Goal: Task Accomplishment & Management: Complete application form

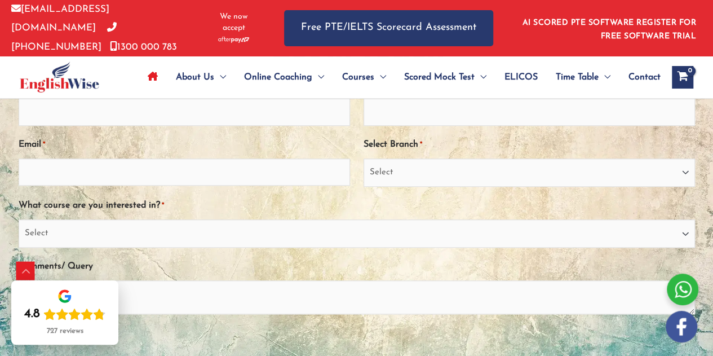
scroll to position [2537, 0]
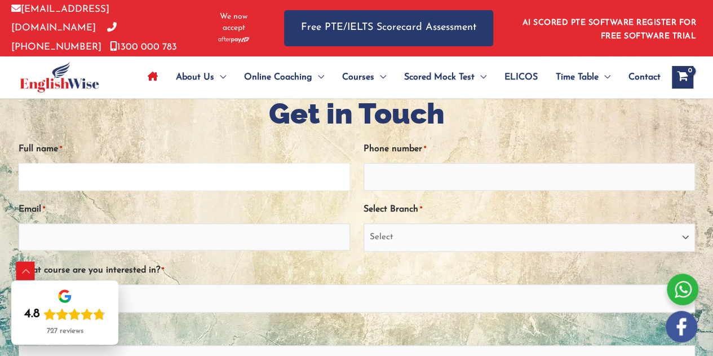
click at [47, 176] on input "Full name *" at bounding box center [185, 176] width 332 height 27
type input "[PERSON_NAME]"
type input "9"
type input "[PHONE_NUMBER]"
type input "l"
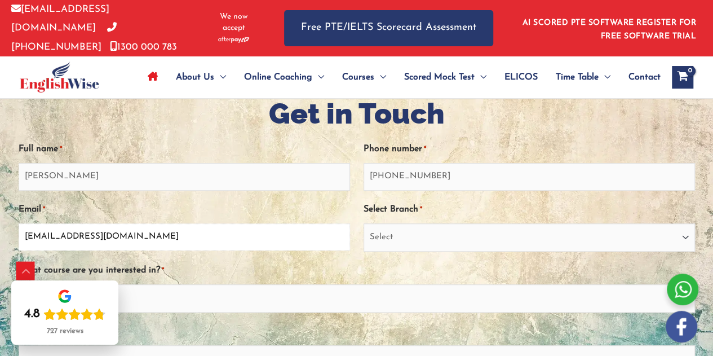
type input "[EMAIL_ADDRESS][DOMAIN_NAME]"
click at [407, 224] on select "Select [GEOGRAPHIC_DATA] [GEOGRAPHIC_DATA] [GEOGRAPHIC_DATA] EnglishWise Global…" at bounding box center [530, 237] width 332 height 28
click at [449, 232] on select "Select [GEOGRAPHIC_DATA] [GEOGRAPHIC_DATA] [GEOGRAPHIC_DATA] EnglishWise Global…" at bounding box center [530, 237] width 332 height 28
click at [364, 223] on select "Select [GEOGRAPHIC_DATA] [GEOGRAPHIC_DATA] [GEOGRAPHIC_DATA] EnglishWise Global…" at bounding box center [530, 237] width 332 height 28
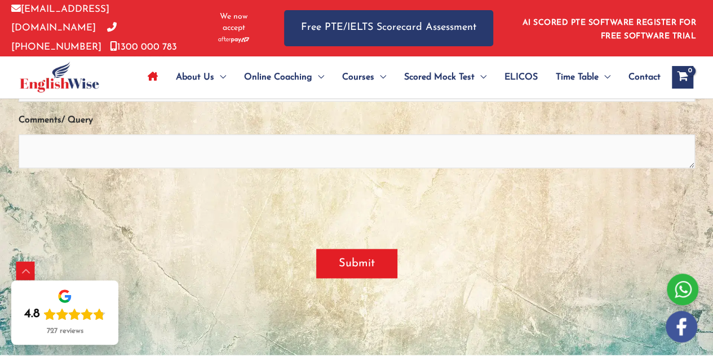
scroll to position [2650, 0]
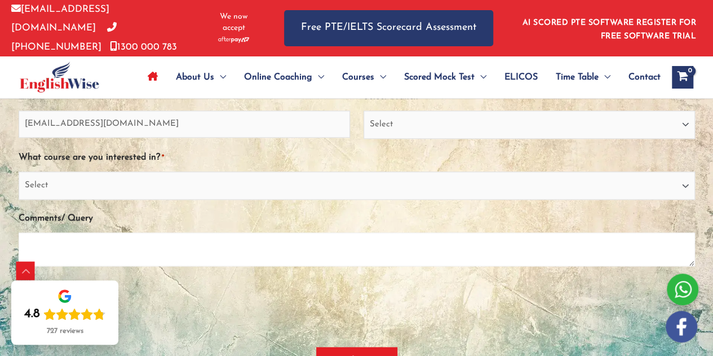
click at [63, 241] on textarea "Comments/ Query" at bounding box center [357, 249] width 677 height 34
drag, startPoint x: 76, startPoint y: 239, endPoint x: 0, endPoint y: 243, distance: 75.7
click at [19, 243] on div "Get in Touch " * " indicates required fields X/Twitter This field is for valida…" at bounding box center [357, 190] width 677 height 526
paste textarea "My name is [Your Full Name], and I am a PTE Trainer with nearly 10 years of exp…"
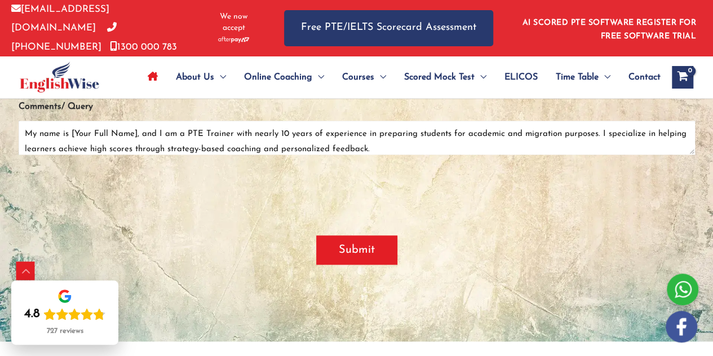
scroll to position [2763, 0]
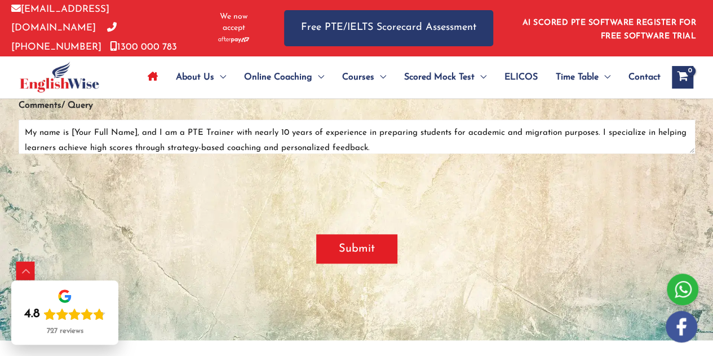
click at [138, 129] on textarea "My name is [Your Full Name], and I am a PTE Trainer with nearly 10 years of exp…" at bounding box center [357, 137] width 677 height 34
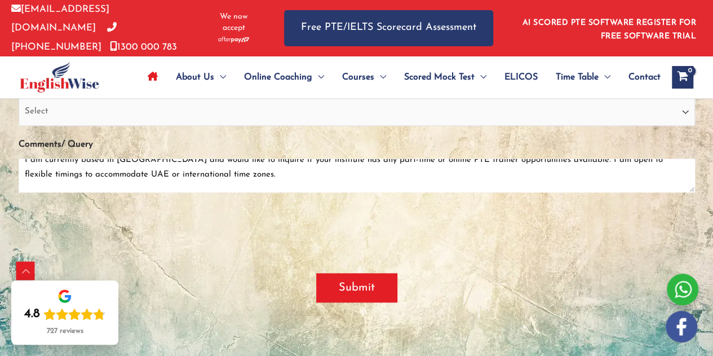
scroll to position [2706, 0]
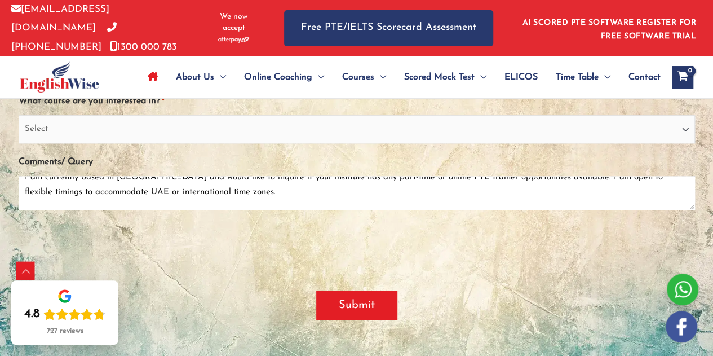
click at [21, 176] on textarea "My name is [PERSON_NAME] and I am a PTE Trainer with nearly 10 years of experie…" at bounding box center [357, 193] width 677 height 34
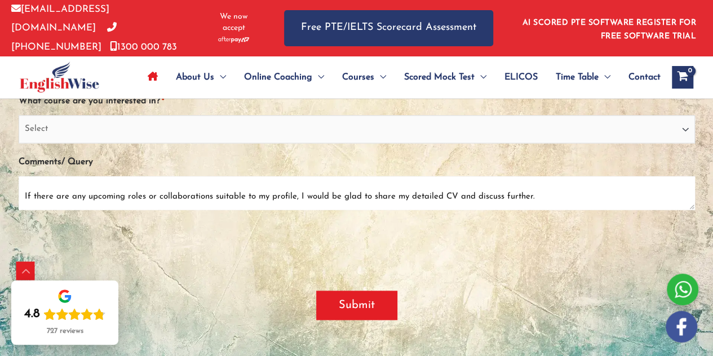
click at [559, 196] on textarea "My name is [PERSON_NAME] and I am a PTE Trainer with nearly 10 years of experie…" at bounding box center [357, 193] width 677 height 34
type textarea "My name is [PERSON_NAME] and I am a PTE Trainer with nearly 10 years of experie…"
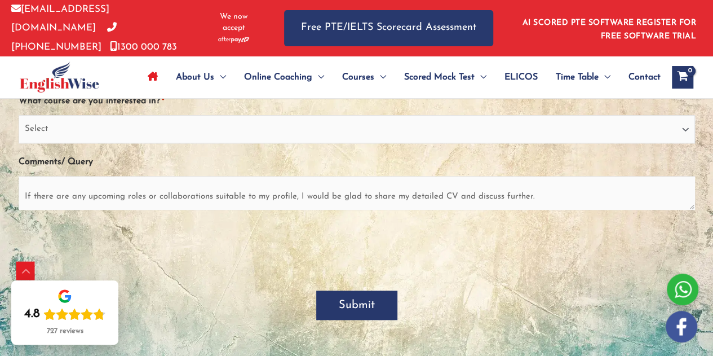
click at [356, 302] on input "Submit" at bounding box center [356, 304] width 81 height 29
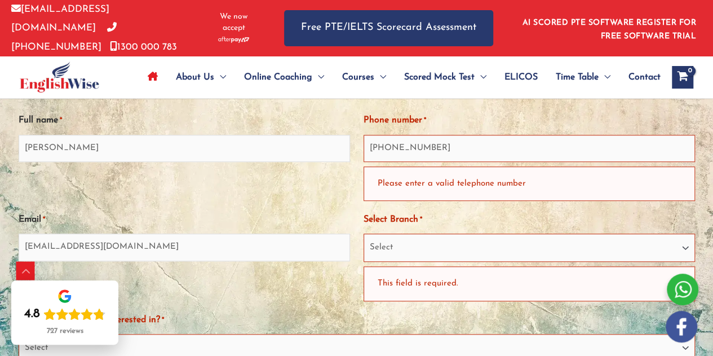
scroll to position [2612, 0]
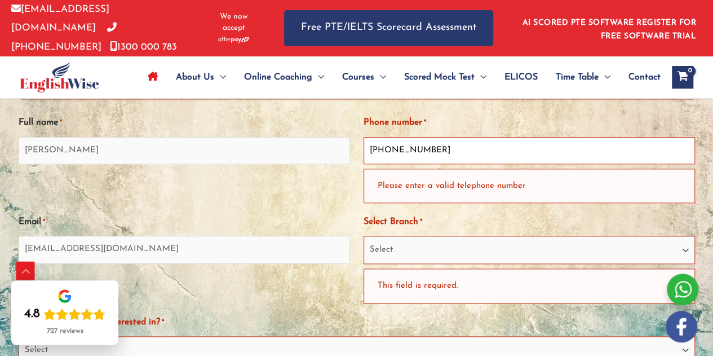
click at [382, 147] on input "[PHONE_NUMBER]" at bounding box center [530, 150] width 332 height 27
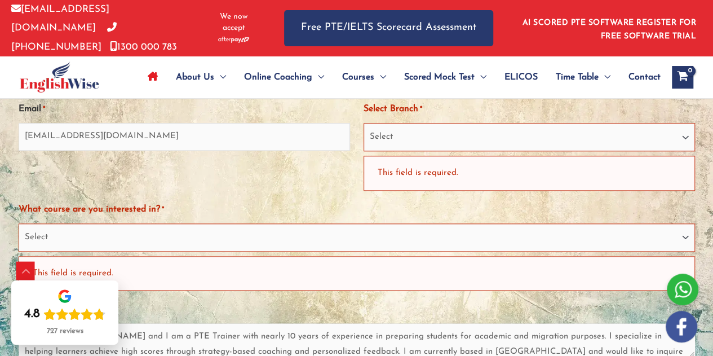
type input "9633346292"
click at [400, 140] on select "Select [GEOGRAPHIC_DATA] [GEOGRAPHIC_DATA] [GEOGRAPHIC_DATA] EnglishWise Global…" at bounding box center [530, 137] width 332 height 28
select select "EnglishWise Global [GEOGRAPHIC_DATA]"
click at [364, 123] on select "Select [GEOGRAPHIC_DATA] [GEOGRAPHIC_DATA] [GEOGRAPHIC_DATA] EnglishWise Global…" at bounding box center [530, 137] width 332 height 28
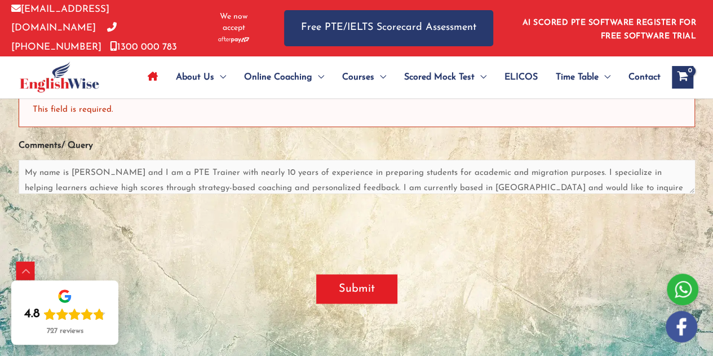
scroll to position [2781, 0]
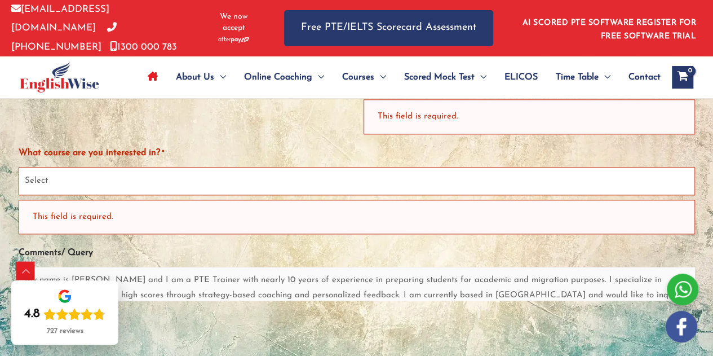
click at [113, 172] on select "Select PTE NAATI IELTS OET General English" at bounding box center [357, 181] width 677 height 28
select select "PTE"
click at [19, 167] on select "Select PTE NAATI IELTS OET General English" at bounding box center [357, 181] width 677 height 28
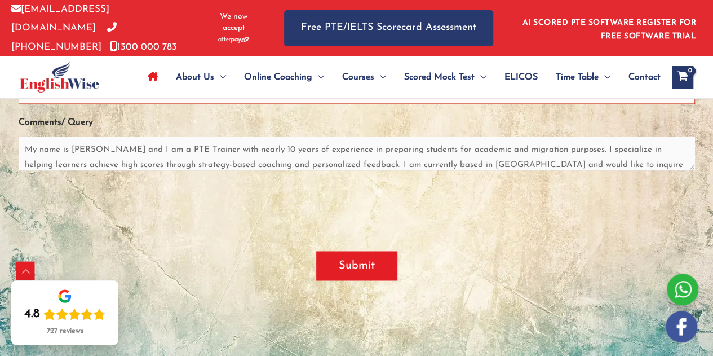
scroll to position [2894, 0]
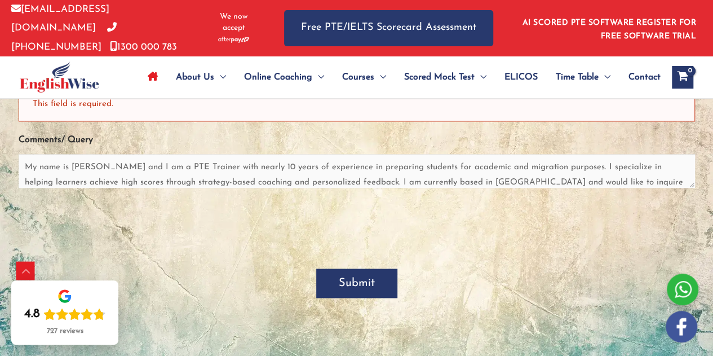
click at [363, 281] on input "Submit" at bounding box center [356, 282] width 81 height 29
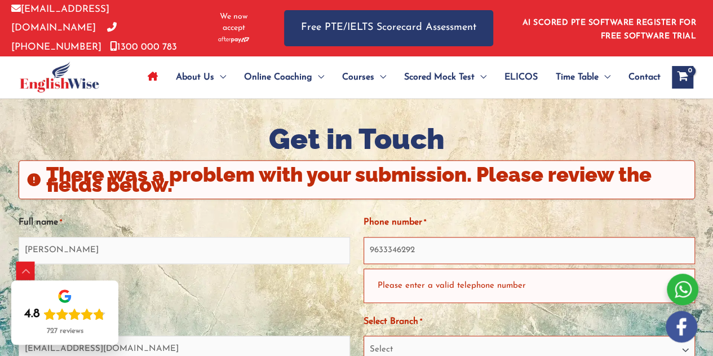
scroll to position [2510, 0]
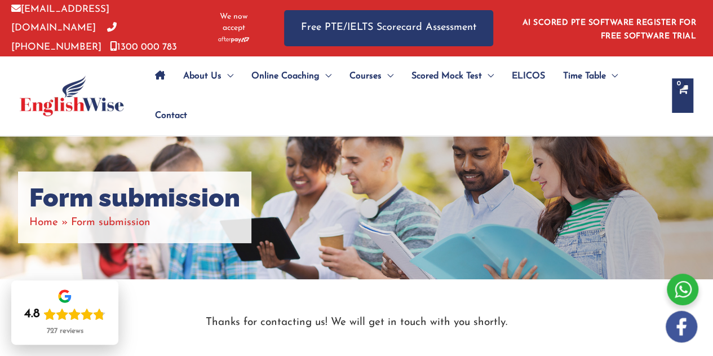
scroll to position [282, 0]
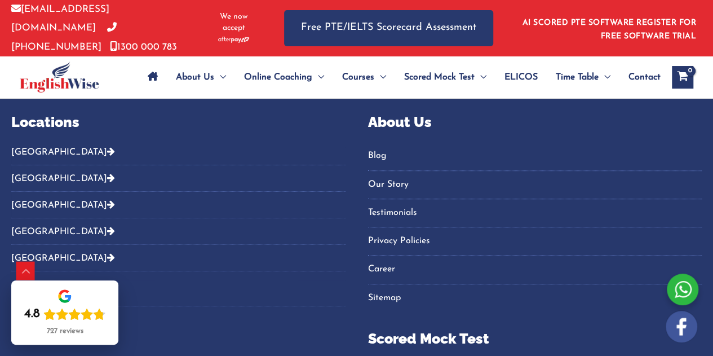
click at [383, 270] on link "Career" at bounding box center [535, 269] width 334 height 19
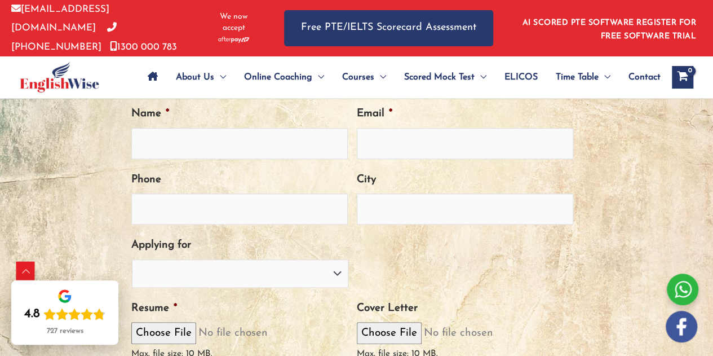
scroll to position [395, 0]
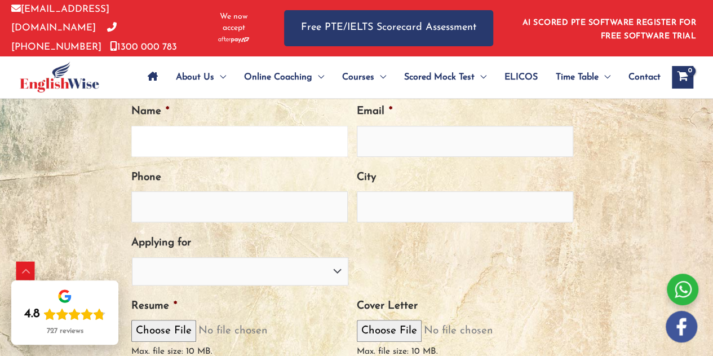
click at [194, 144] on input "Name *" at bounding box center [239, 141] width 217 height 31
type input "[PERSON_NAME]"
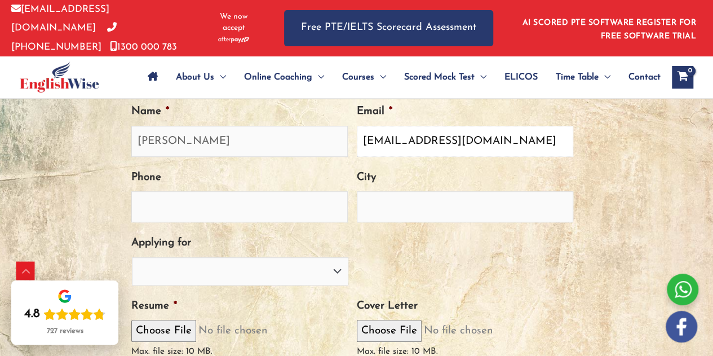
type input "[EMAIL_ADDRESS][DOMAIN_NAME]"
type input "+"
type input "919633346292"
type input "O"
type input "Cochin"
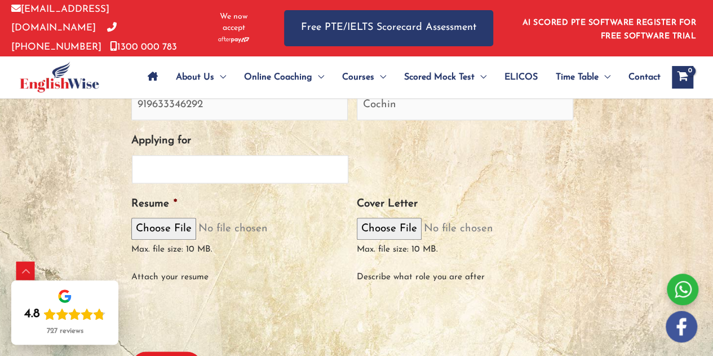
scroll to position [507, 0]
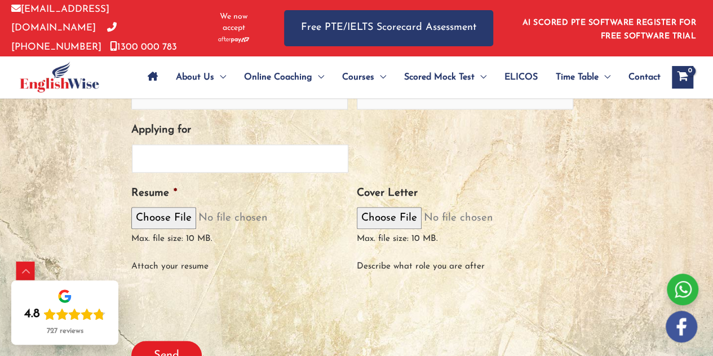
click at [192, 156] on select "PTE Trainer IELTS Trainer NAATI Trainer OET Trainer PTE/NAATI/IELTS Sales Consu…" at bounding box center [240, 158] width 217 height 28
select select "PTE Trainer"
click at [132, 144] on select "PTE Trainer IELTS Trainer NAATI Trainer OET Trainer PTE/NAATI/IELTS Sales Consu…" at bounding box center [240, 158] width 217 height 28
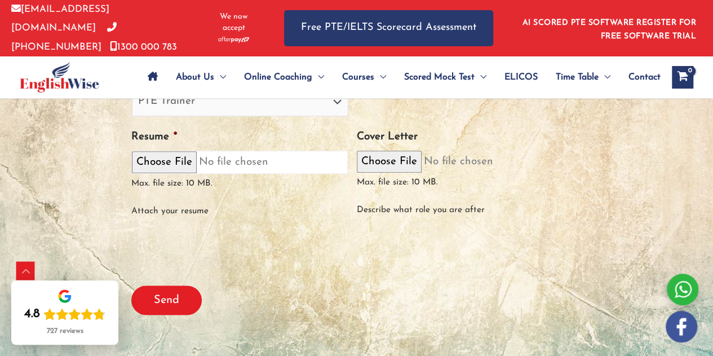
click at [157, 163] on input "Resume *" at bounding box center [239, 162] width 217 height 23
click at [179, 163] on input "Resume *" at bounding box center [239, 162] width 217 height 23
type input "C:\fakepath\Lucy Bibin CV.docx"
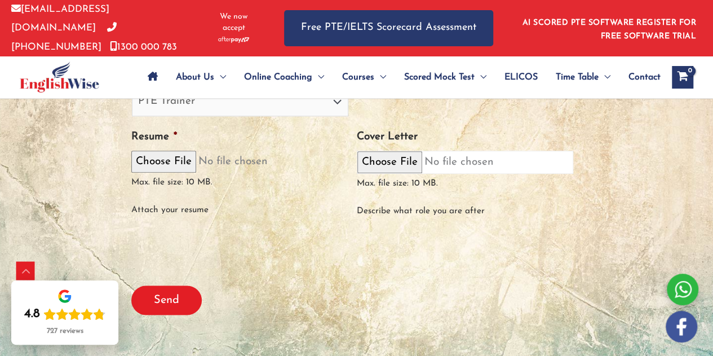
click at [400, 157] on input "Cover Letter" at bounding box center [465, 162] width 217 height 23
type input "C:\fakepath\Cover Letter-Lucy.docx"
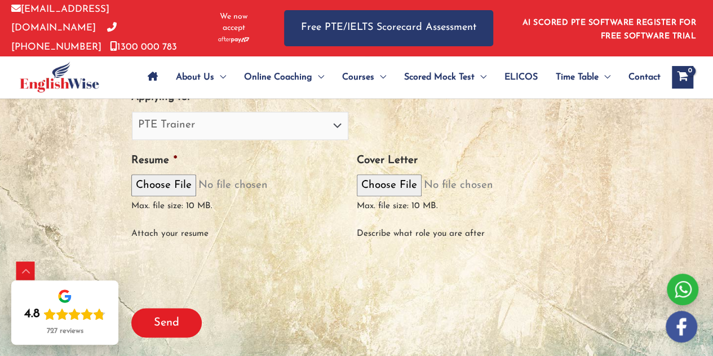
scroll to position [733, 0]
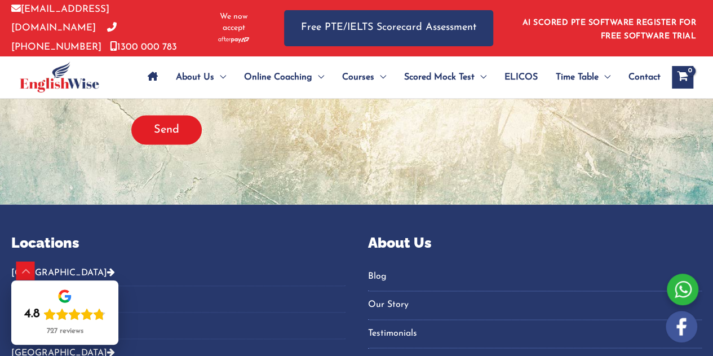
click at [175, 103] on div at bounding box center [216, 87] width 171 height 51
click at [168, 129] on input "Send" at bounding box center [166, 129] width 70 height 29
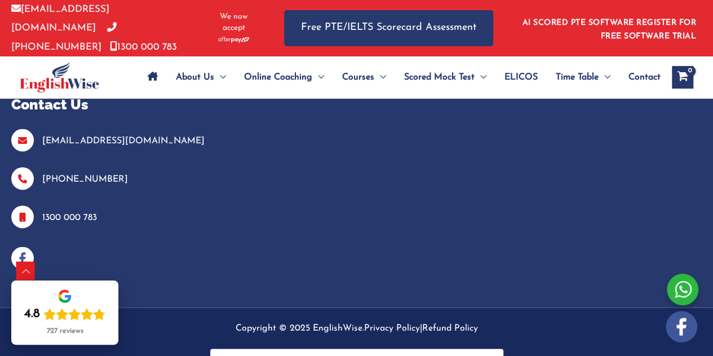
scroll to position [1005, 0]
